Goal: Book appointment/travel/reservation

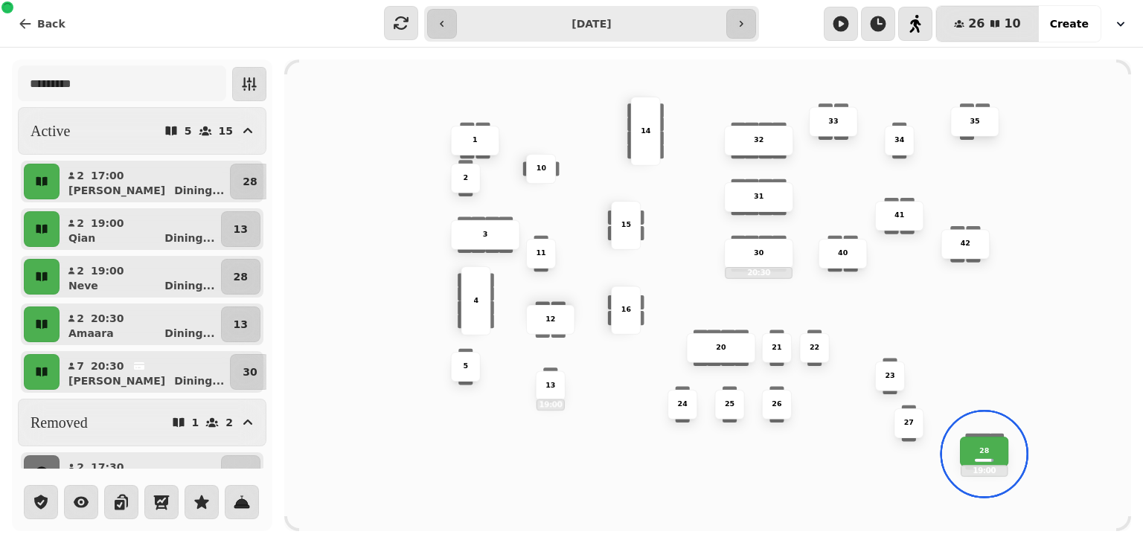
click at [584, 27] on input "**********" at bounding box center [591, 24] width 263 height 24
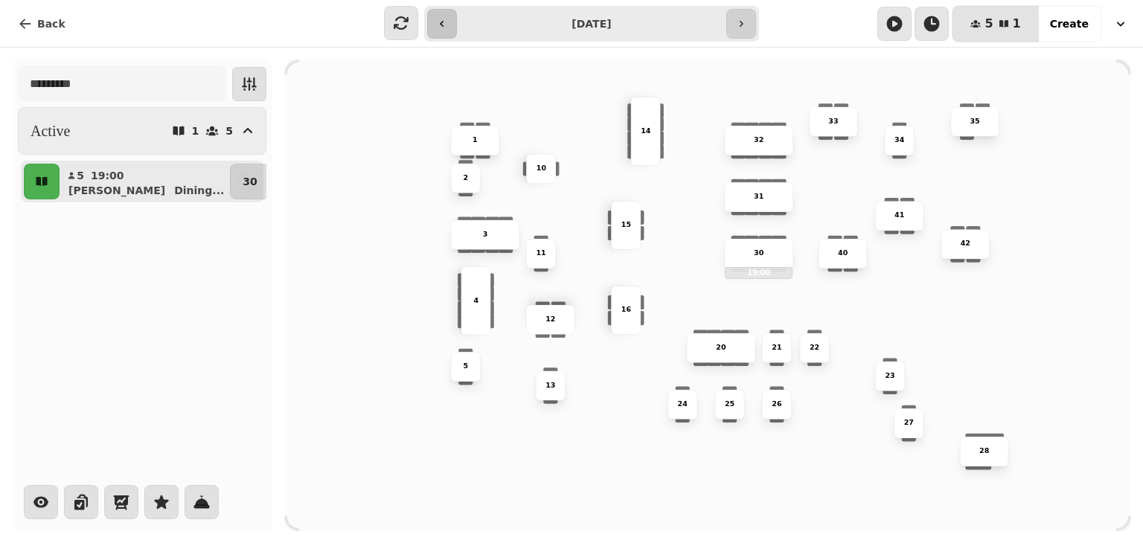
click at [448, 20] on icon "button" at bounding box center [442, 24] width 12 height 12
click at [744, 27] on icon "button" at bounding box center [741, 24] width 12 height 12
type input "**********"
